Goal: Information Seeking & Learning: Learn about a topic

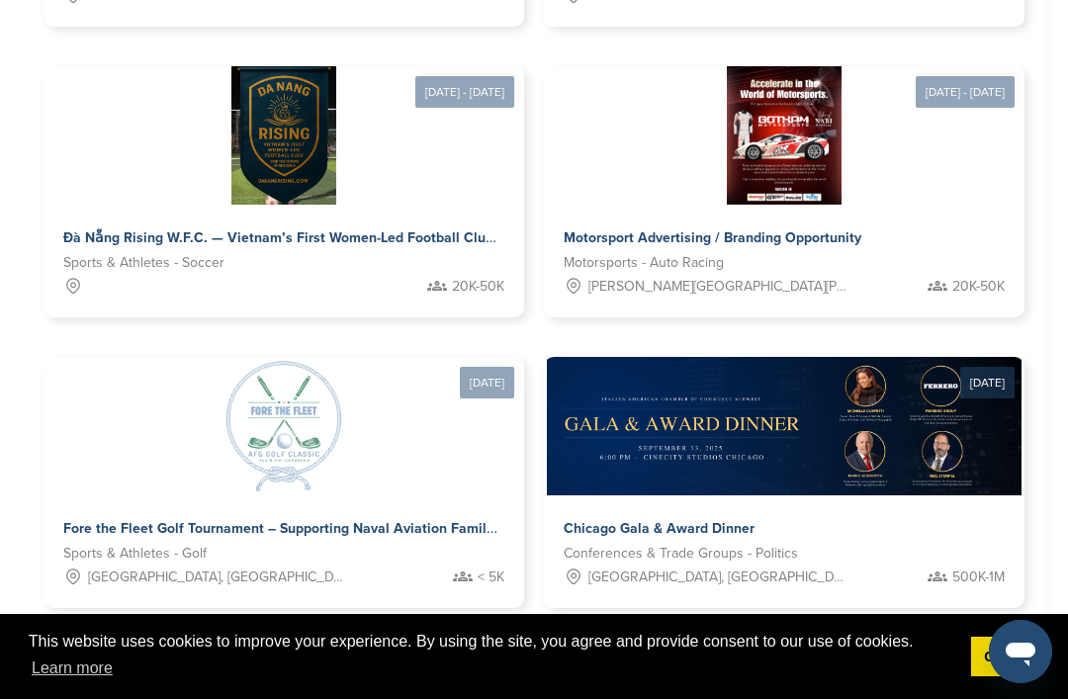
scroll to position [1720, 0]
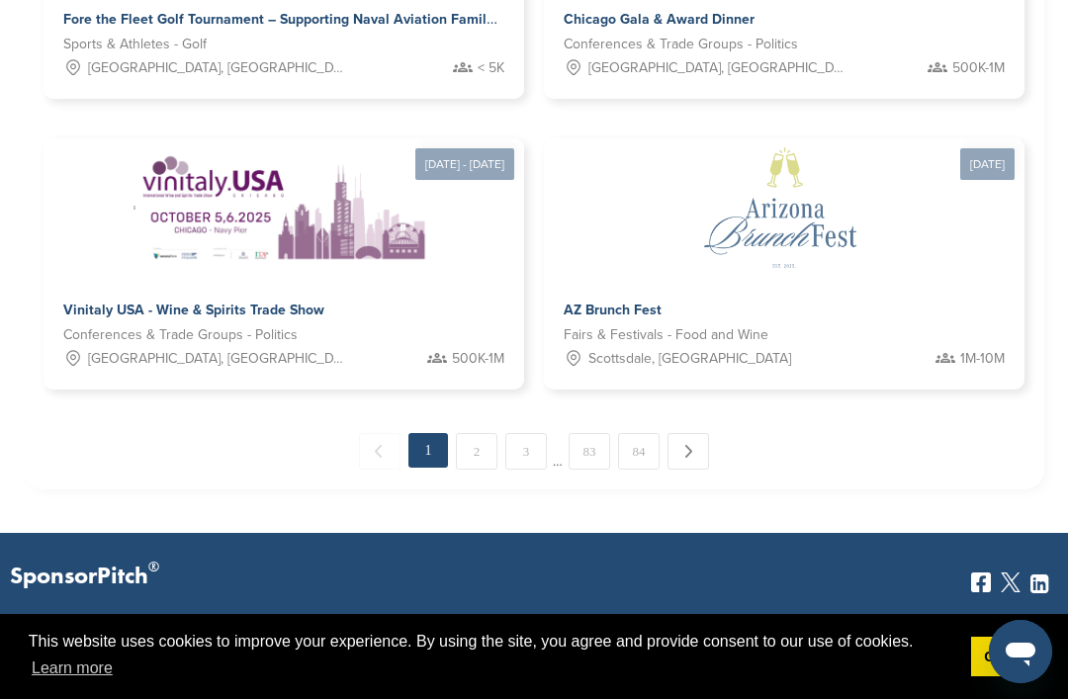
click at [483, 436] on link "2" at bounding box center [477, 451] width 42 height 37
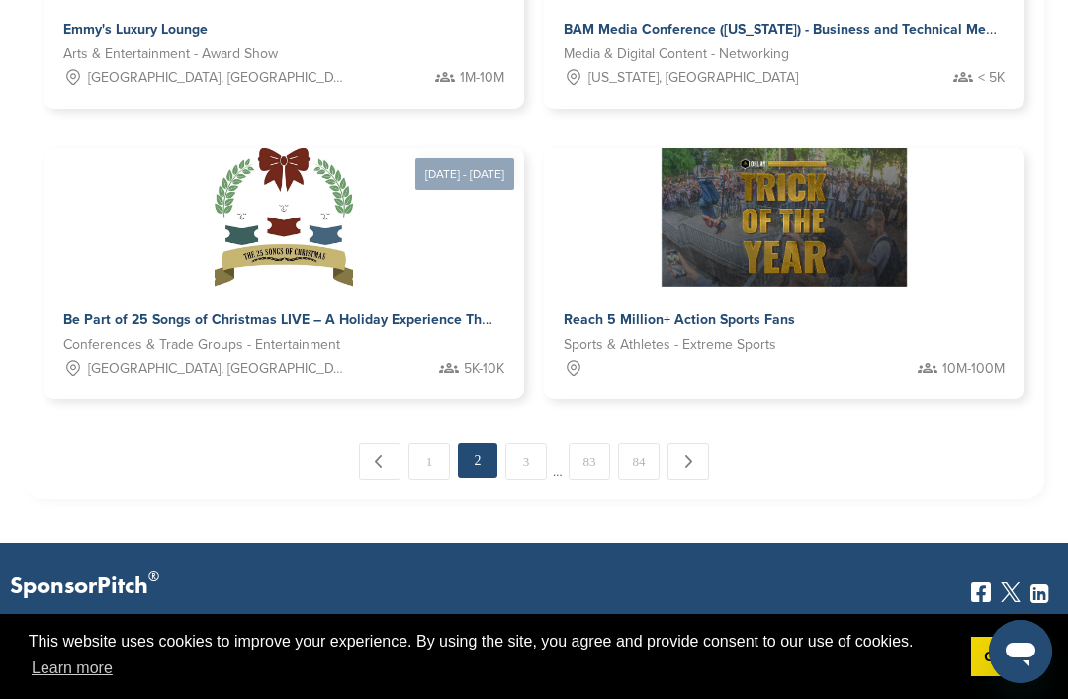
scroll to position [2318, 0]
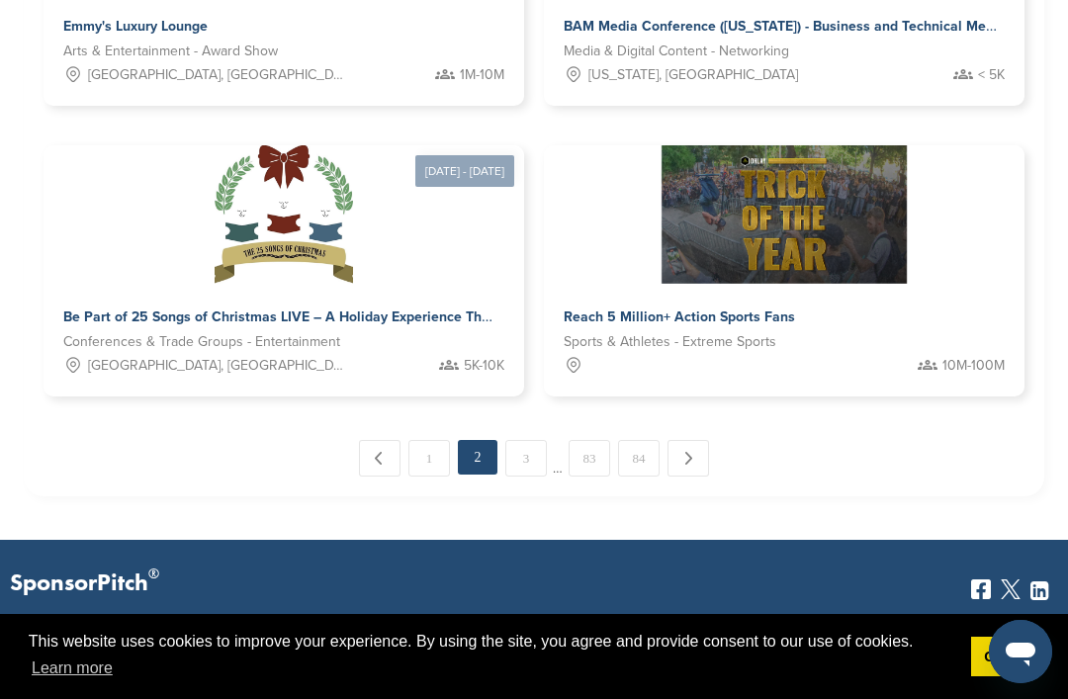
click at [528, 449] on link "3" at bounding box center [526, 458] width 42 height 37
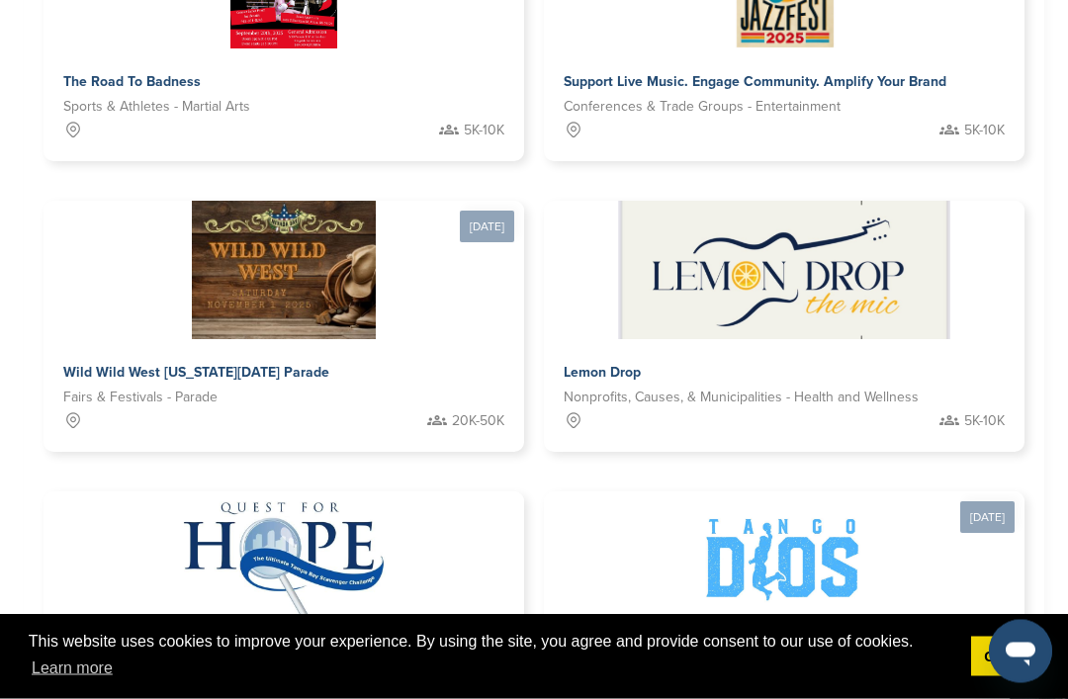
scroll to position [1682, 0]
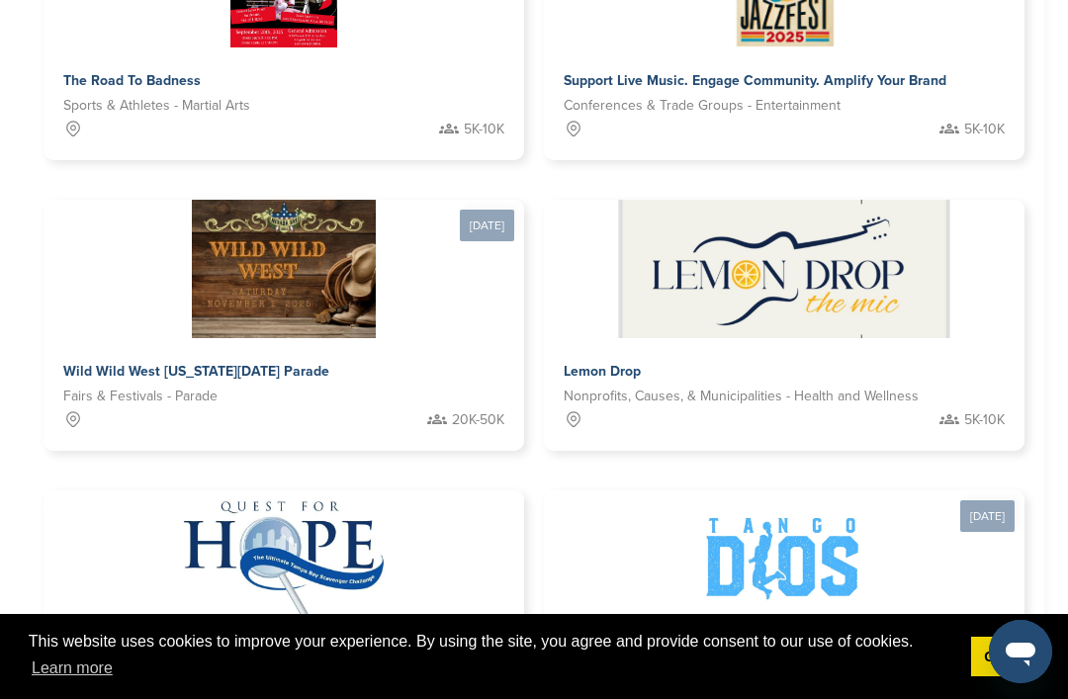
click at [251, 363] on span "Wild Wild West Nevada Day Parade" at bounding box center [196, 371] width 266 height 17
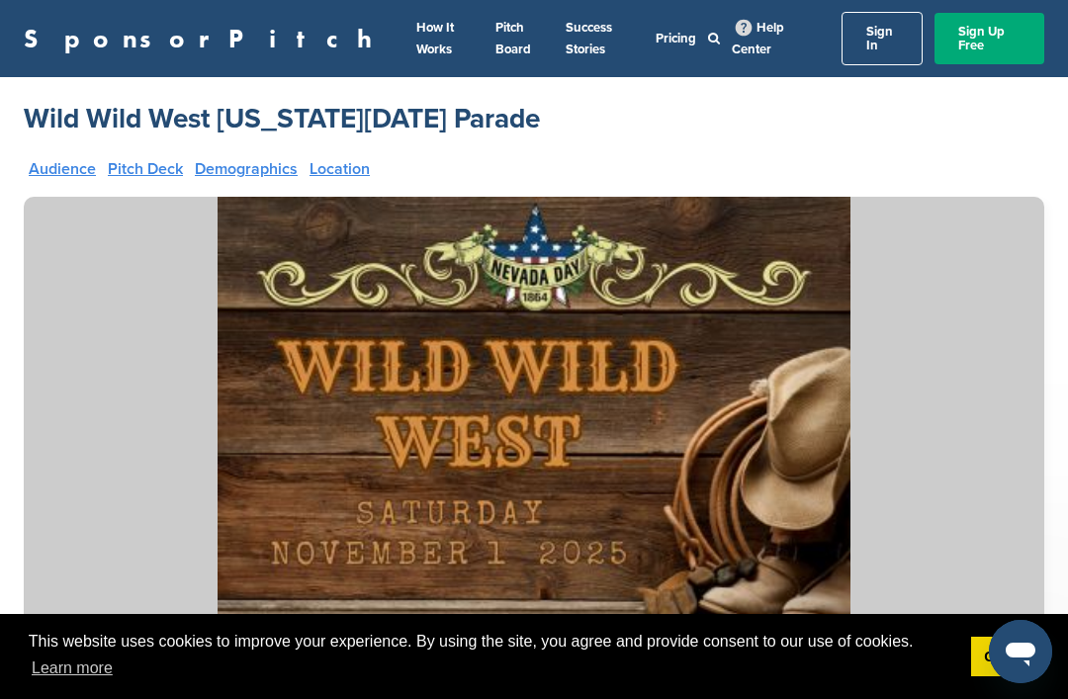
click at [143, 162] on link "Pitch Deck" at bounding box center [145, 169] width 75 height 16
click at [141, 161] on link "Pitch Deck" at bounding box center [145, 169] width 75 height 16
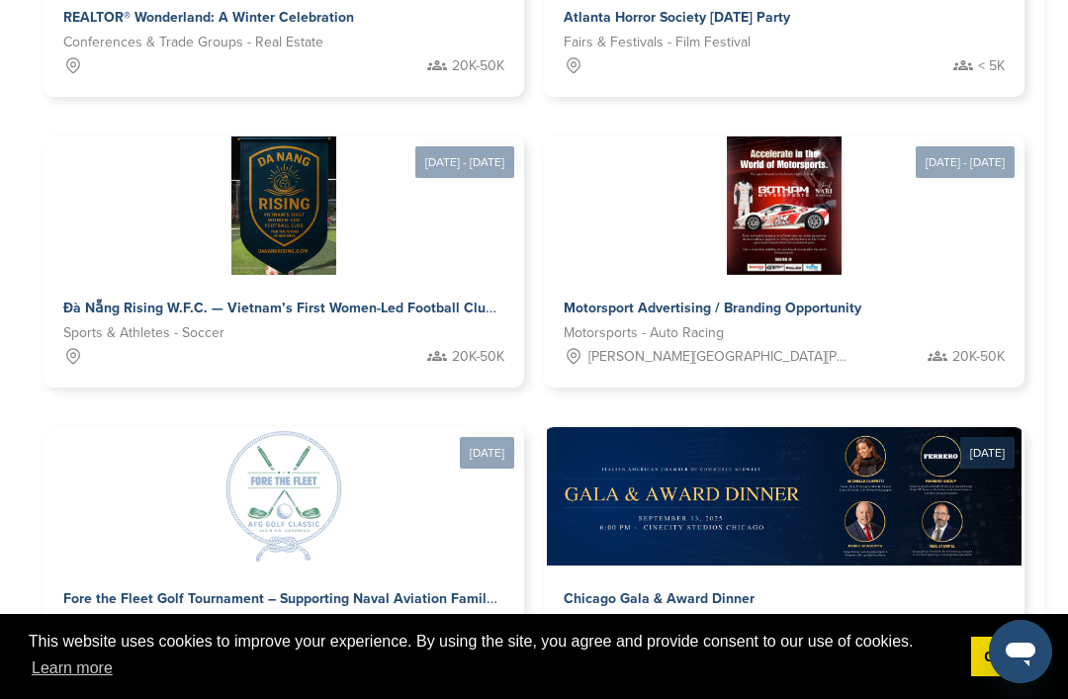
click at [809, 300] on span "Motorsport Advertising / Branding Opportunity" at bounding box center [712, 308] width 298 height 17
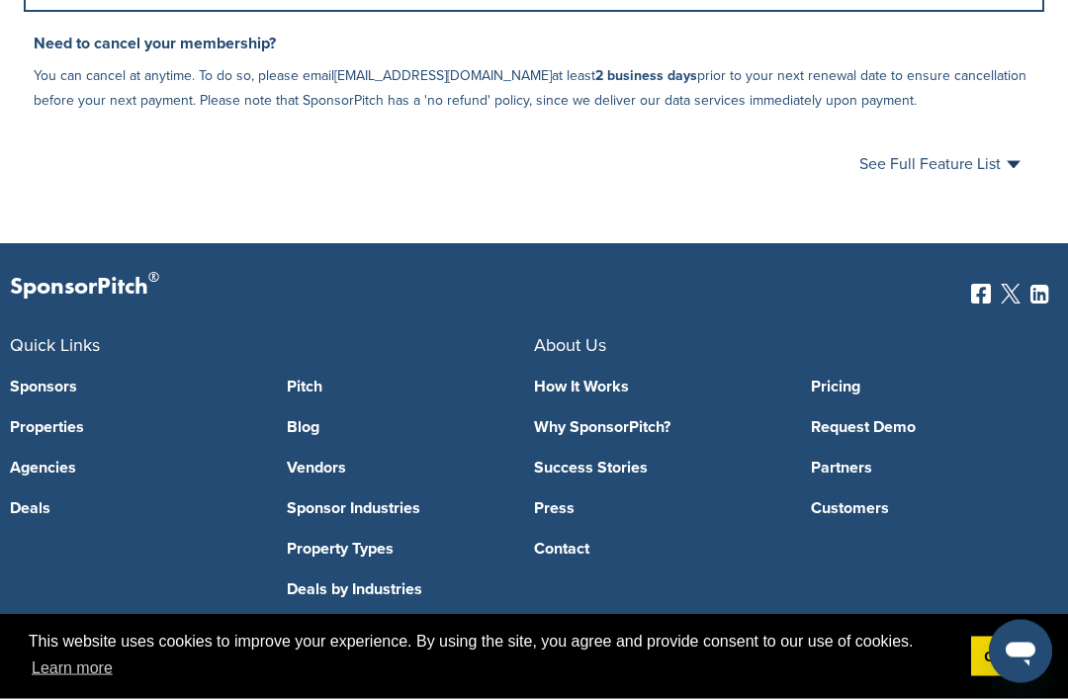
scroll to position [1382, 0]
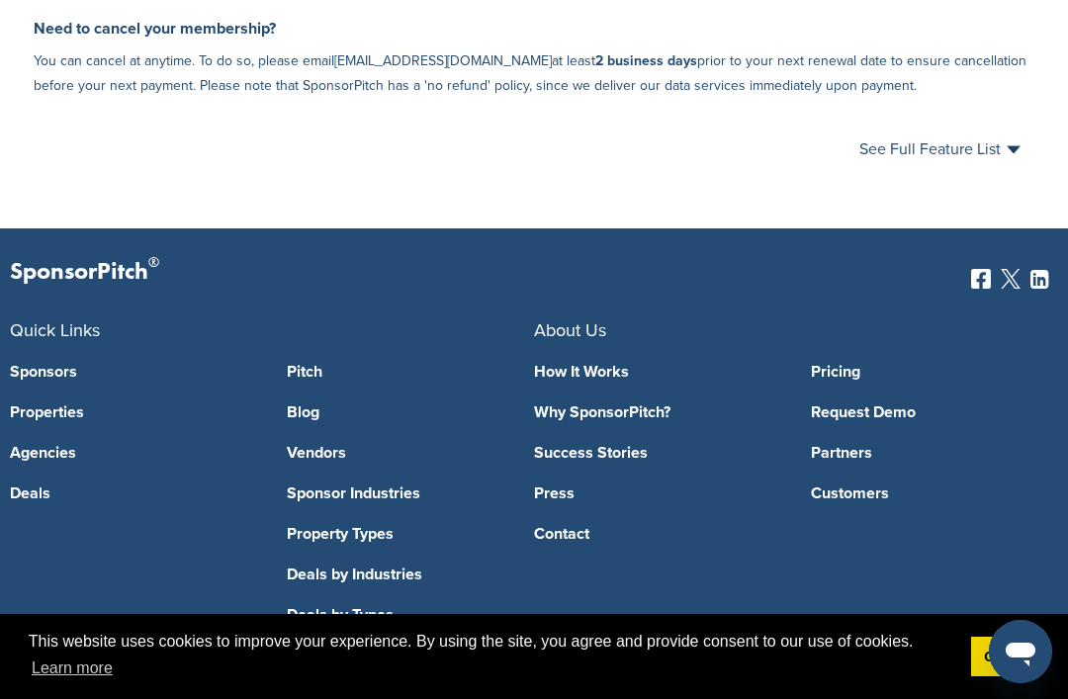
click at [36, 364] on link "Sponsors" at bounding box center [133, 372] width 247 height 16
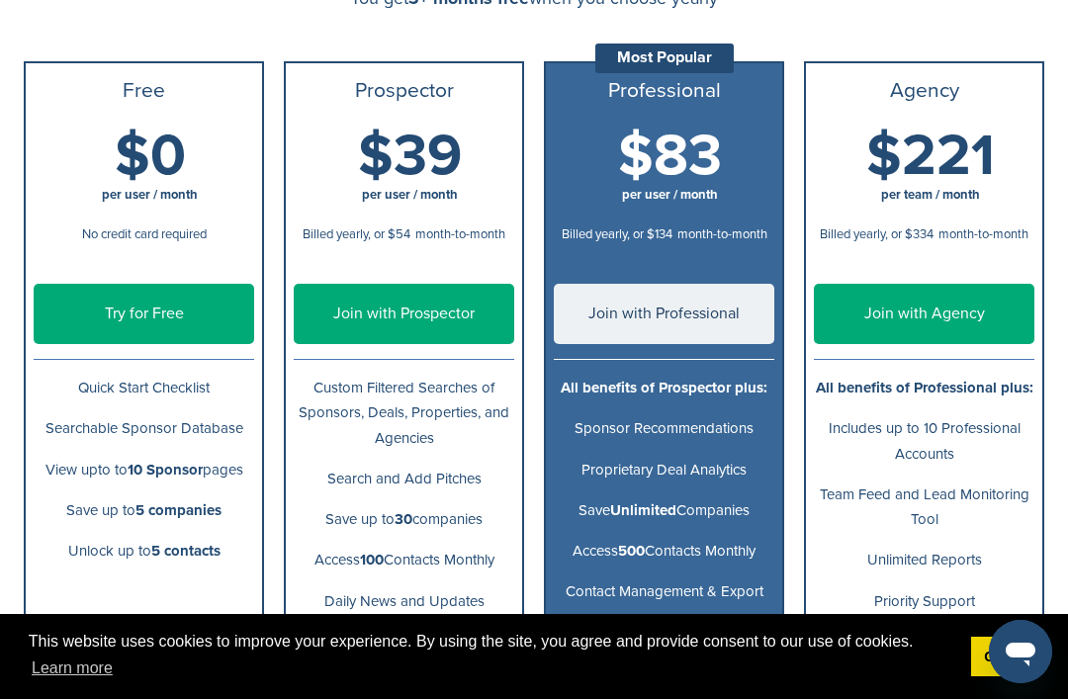
scroll to position [299, 0]
